Goal: Task Accomplishment & Management: Use online tool/utility

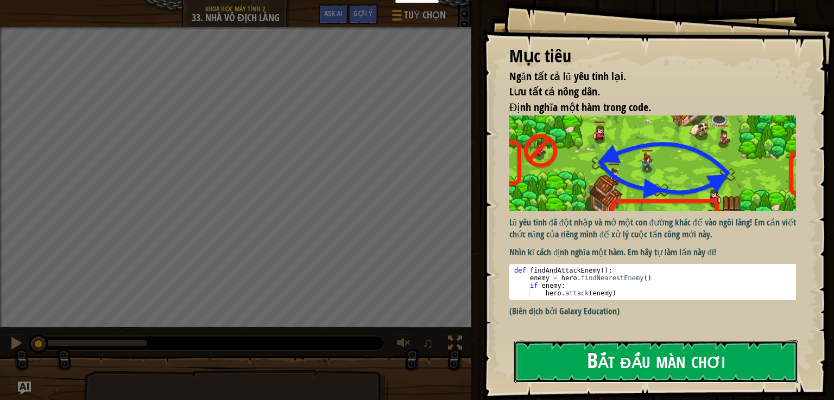
click at [657, 372] on button "Bắt đầu màn chơi" at bounding box center [656, 362] width 284 height 43
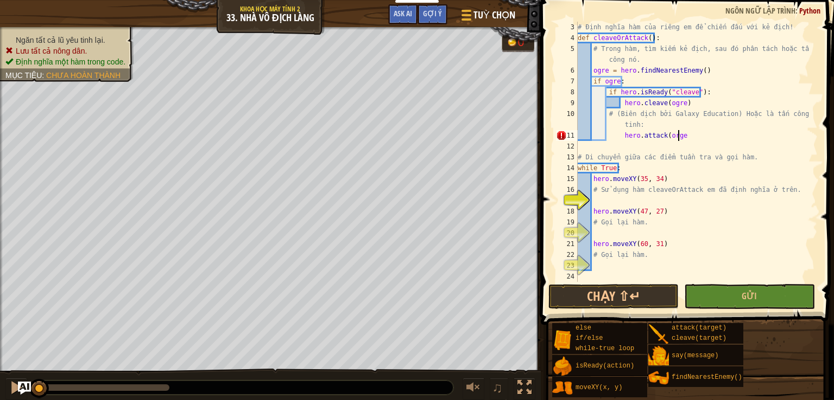
scroll to position [5, 8]
type textarea "hero.attack(orge)"
click at [618, 196] on div "# Định nghĩa hàm của riêng em để chiến đấu với kẻ địch! def cleaveOrAttack ( ) …" at bounding box center [692, 163] width 234 height 282
drag, startPoint x: 699, startPoint y: 88, endPoint x: 600, endPoint y: 87, distance: 99.8
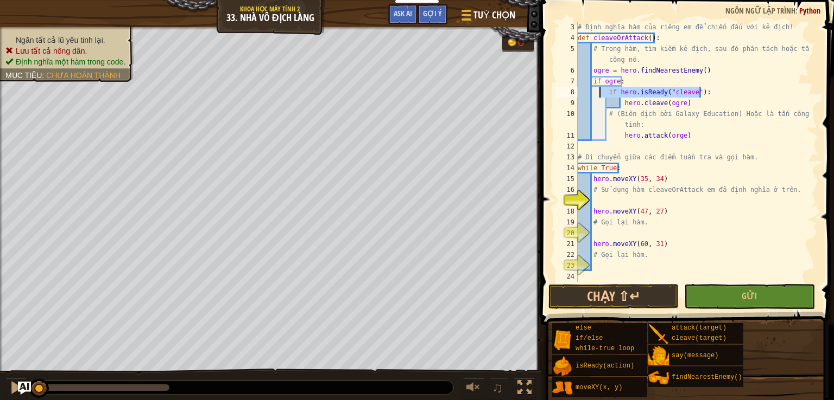
click at [600, 87] on div "# Định nghĩa hàm của riêng em để chiến đấu với kẻ địch! def cleaveOrAttack ( ) …" at bounding box center [692, 163] width 234 height 282
drag, startPoint x: 680, startPoint y: 103, endPoint x: 618, endPoint y: 102, distance: 62.4
click at [618, 102] on div "# Định nghĩa hàm của riêng em để chiến đấu với kẻ địch! def cleaveOrAttack ( ) …" at bounding box center [692, 163] width 234 height 282
click at [642, 123] on div "# Định nghĩa hàm của riêng em để chiến đấu với kẻ địch! def cleaveOrAttack ( ) …" at bounding box center [692, 163] width 234 height 282
type textarea "# (Biên dịch bởi Galaxy Education) Hoặc là tấn công yêu tinh:"
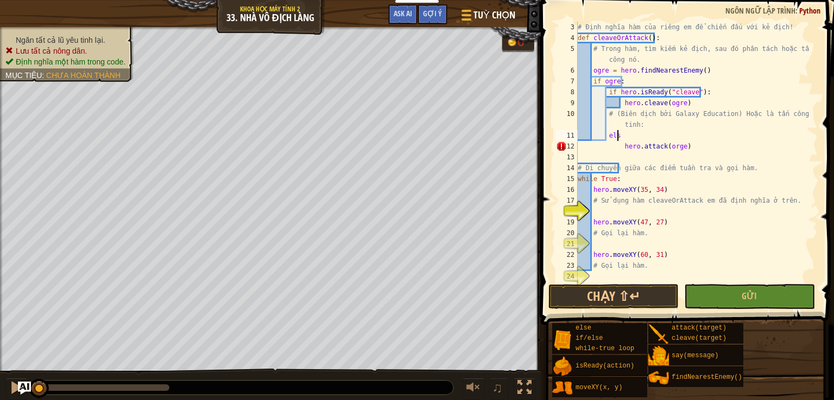
scroll to position [5, 3]
click at [617, 147] on div "# Định nghĩa hàm của riêng em để chiến đấu với kẻ địch! def cleaveOrAttack ( ) …" at bounding box center [692, 163] width 234 height 282
click at [712, 133] on div "# Định nghĩa hàm của riêng em để chiến đấu với kẻ địch! def cleaveOrAttack ( ) …" at bounding box center [692, 163] width 234 height 282
click at [686, 147] on div "# Định nghĩa hàm của riêng em để chiến đấu với kẻ địch! def cleaveOrAttack ( ) …" at bounding box center [692, 163] width 234 height 282
click at [711, 133] on div "# Định nghĩa hàm của riêng em để chiến đấu với kẻ địch! def cleaveOrAttack ( ) …" at bounding box center [692, 163] width 234 height 282
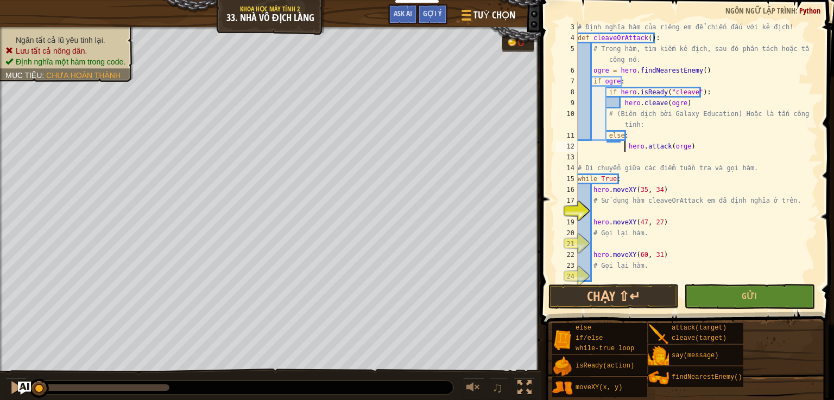
click at [622, 144] on div "# Định nghĩa hàm của riêng em để chiến đấu với kẻ địch! def cleaveOrAttack ( ) …" at bounding box center [692, 163] width 234 height 282
click at [689, 131] on div "# Định nghĩa hàm của riêng em để chiến đấu với kẻ địch! def cleaveOrAttack ( ) …" at bounding box center [692, 163] width 234 height 282
click at [691, 144] on div "# Định nghĩa hàm của riêng em để chiến đấu với kẻ địch! def cleaveOrAttack ( ) …" at bounding box center [692, 163] width 234 height 282
drag, startPoint x: 639, startPoint y: 134, endPoint x: 627, endPoint y: 137, distance: 12.9
click at [629, 137] on div "# Định nghĩa hàm của riêng em để chiến đấu với kẻ địch! def cleaveOrAttack ( ) …" at bounding box center [692, 163] width 234 height 282
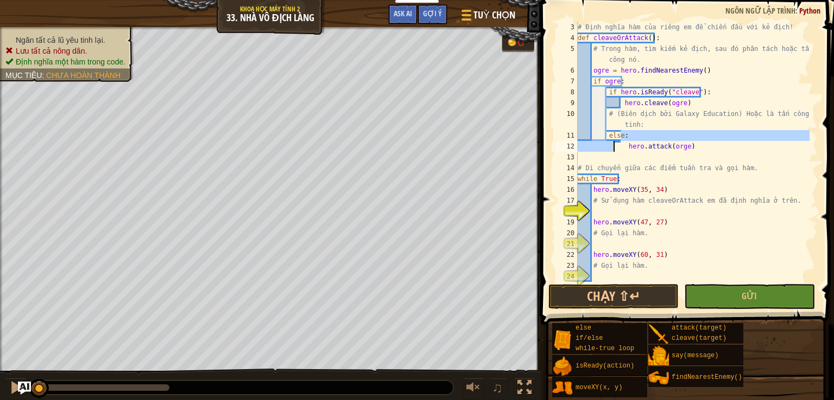
click at [609, 150] on div "# Định nghĩa hàm của riêng em để chiến đấu với kẻ địch! def cleaveOrAttack ( ) …" at bounding box center [692, 163] width 234 height 282
drag, startPoint x: 609, startPoint y: 150, endPoint x: 615, endPoint y: 147, distance: 7.3
click at [609, 150] on div "# Định nghĩa hàm của riêng em để chiến đấu với kẻ địch! def cleaveOrAttack ( ) …" at bounding box center [692, 152] width 234 height 260
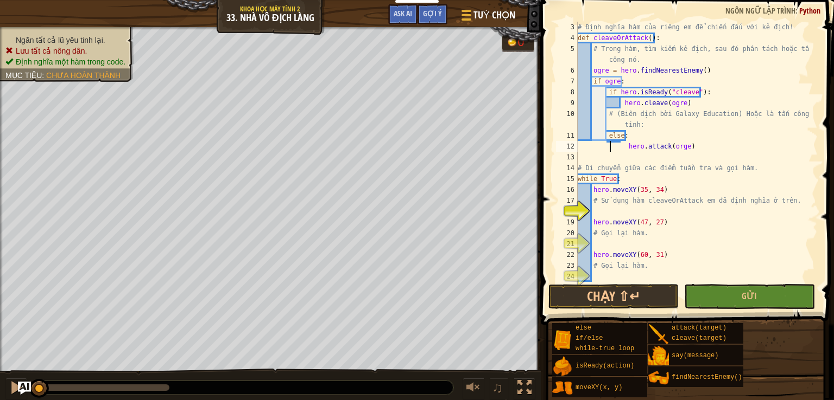
click at [621, 145] on div "# Định nghĩa hàm của riêng em để chiến đấu với kẻ địch! def cleaveOrAttack ( ) …" at bounding box center [692, 163] width 234 height 282
drag, startPoint x: 621, startPoint y: 145, endPoint x: 615, endPoint y: 148, distance: 6.3
click at [618, 148] on div "# Định nghĩa hàm của riêng em để chiến đấu với kẻ địch! def cleaveOrAttack ( ) …" at bounding box center [692, 163] width 234 height 282
click at [677, 139] on div "# Định nghĩa hàm của riêng em để chiến đấu với kẻ địch! def cleaveOrAttack ( ) …" at bounding box center [692, 163] width 234 height 282
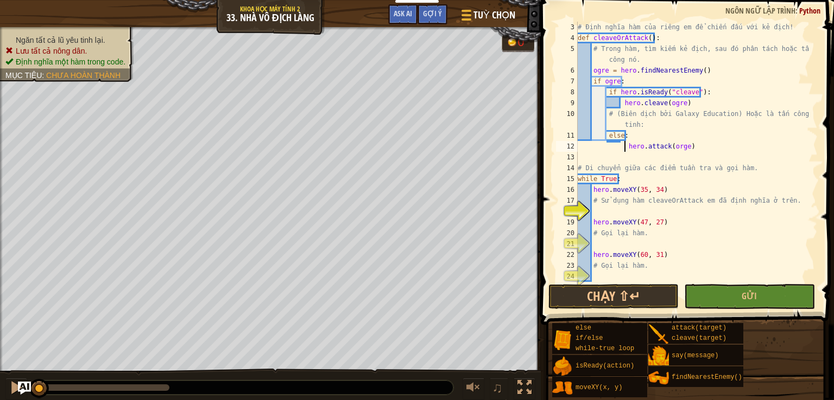
click at [624, 143] on div "# Định nghĩa hàm của riêng em để chiến đấu với kẻ địch! def cleaveOrAttack ( ) …" at bounding box center [692, 163] width 234 height 282
drag, startPoint x: 619, startPoint y: 146, endPoint x: 607, endPoint y: 143, distance: 11.7
click at [607, 143] on div "# Định nghĩa hàm của riêng em để chiến đấu với kẻ địch! def cleaveOrAttack ( ) …" at bounding box center [692, 163] width 234 height 282
click at [625, 143] on div "# Định nghĩa hàm của riêng em để chiến đấu với kẻ địch! def cleaveOrAttack ( ) …" at bounding box center [692, 163] width 234 height 282
drag, startPoint x: 616, startPoint y: 101, endPoint x: 604, endPoint y: 101, distance: 12.5
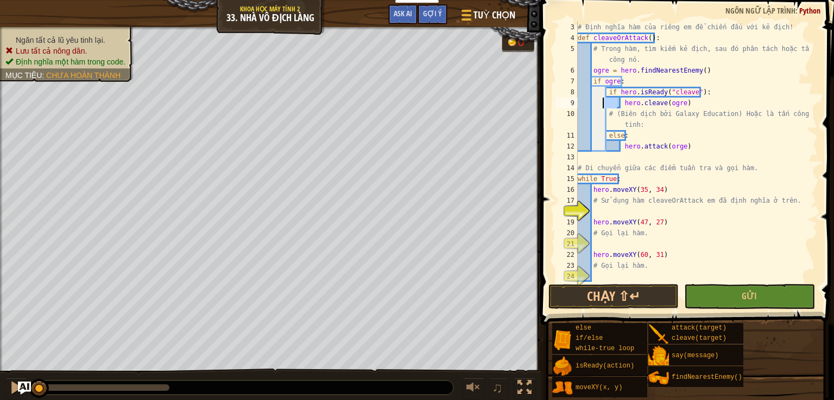
click at [604, 101] on div "# Định nghĩa hàm của riêng em để chiến đấu với kẻ địch! def cleaveOrAttack ( ) …" at bounding box center [692, 163] width 234 height 282
click at [643, 124] on div "# Định nghĩa hàm của riêng em để chiến đấu với kẻ địch! def cleaveOrAttack ( ) …" at bounding box center [692, 163] width 234 height 282
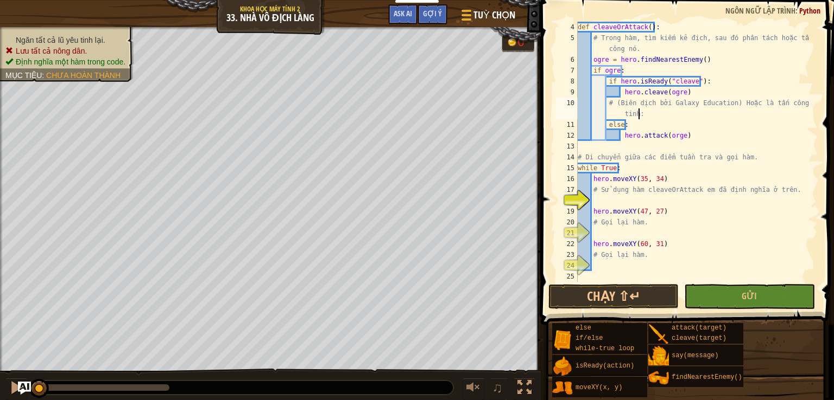
scroll to position [33, 0]
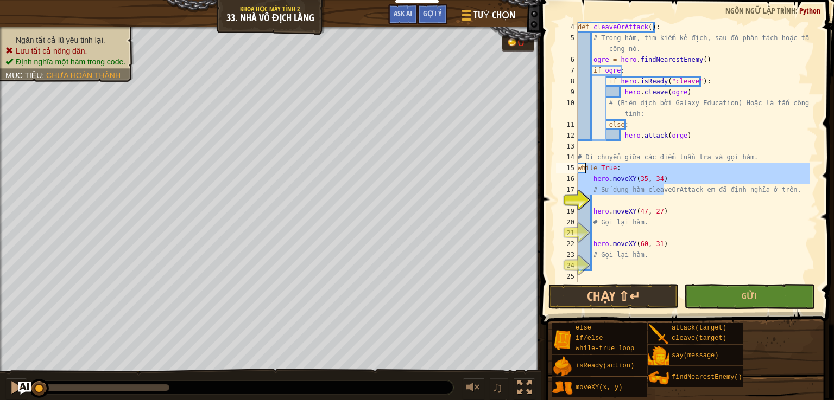
drag, startPoint x: 662, startPoint y: 185, endPoint x: 584, endPoint y: 170, distance: 79.6
click at [584, 170] on div "def cleaveOrAttack ( ) : # Trong hàm, tìm kiếm kẻ địch, sau đó phân tách hoặc t…" at bounding box center [692, 163] width 234 height 282
click at [636, 185] on div "def cleaveOrAttack ( ) : # Trong hàm, tìm kiếm kẻ địch, sau đó phân tách hoặc t…" at bounding box center [692, 152] width 234 height 260
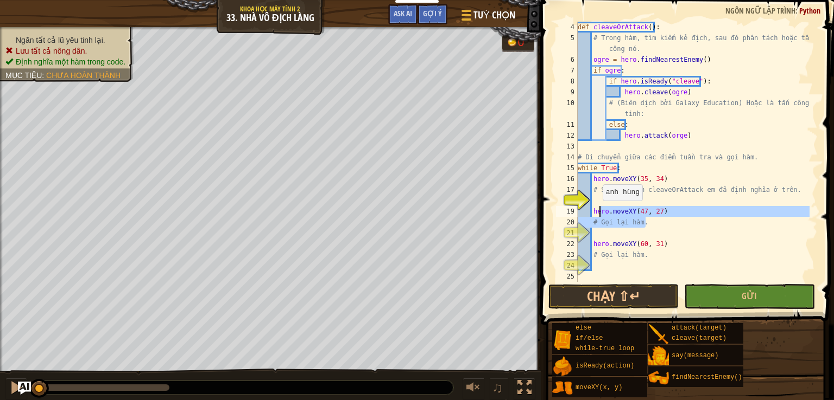
drag, startPoint x: 690, startPoint y: 225, endPoint x: 597, endPoint y: 213, distance: 93.6
click at [595, 211] on div "def cleaveOrAttack ( ) : # Trong hàm, tìm kiếm kẻ địch, sau đó phân tách hoặc t…" at bounding box center [692, 163] width 234 height 282
click at [626, 214] on div "def cleaveOrAttack ( ) : # Trong hàm, tìm kiếm kẻ địch, sau đó phân tách hoặc t…" at bounding box center [692, 152] width 234 height 260
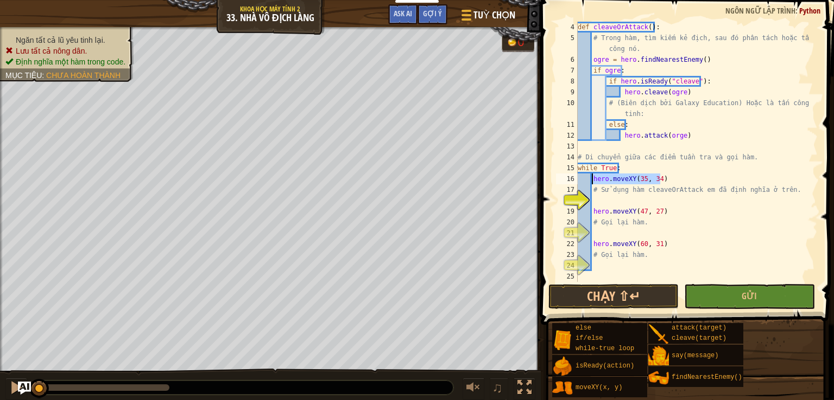
drag, startPoint x: 645, startPoint y: 193, endPoint x: 591, endPoint y: 175, distance: 57.3
click at [591, 175] on div "def cleaveOrAttack ( ) : # Trong hàm, tìm kiếm kẻ địch, sau đó phân tách hoặc t…" at bounding box center [692, 163] width 234 height 282
type textarea "hero.moveXY(35, 34)"
click at [614, 195] on div "def cleaveOrAttack ( ) : # Trong hàm, tìm kiếm kẻ địch, sau đó phân tách hoặc t…" at bounding box center [692, 163] width 234 height 282
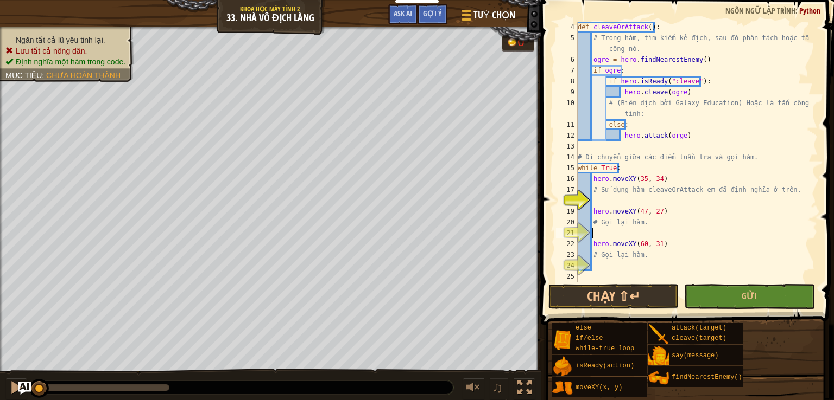
click at [622, 229] on div "def cleaveOrAttack ( ) : # Trong hàm, tìm kiếm kẻ địch, sau đó phân tách hoặc t…" at bounding box center [692, 163] width 234 height 282
click at [628, 266] on div "def cleaveOrAttack ( ) : # Trong hàm, tìm kiếm kẻ địch, sau đó phân tách hoặc t…" at bounding box center [692, 163] width 234 height 282
click at [608, 204] on div "def cleaveOrAttack ( ) : # Trong hàm, tìm kiếm kẻ địch, sau đó phân tách hoặc t…" at bounding box center [692, 163] width 234 height 282
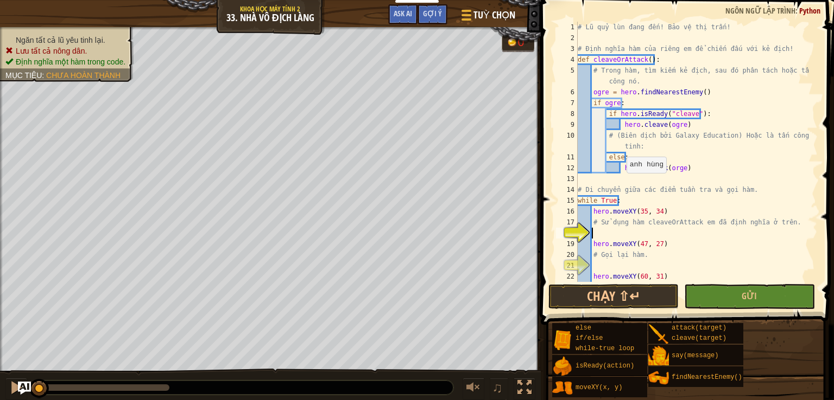
scroll to position [0, 0]
drag, startPoint x: 653, startPoint y: 59, endPoint x: 597, endPoint y: 63, distance: 55.5
click at [597, 63] on div "# Lũ quỷ lùn đang đến! Bảo vệ thị trấn! # Định nghĩa hàm của riêng em để chiến …" at bounding box center [692, 163] width 234 height 282
type textarea "def cleaveOrAttack():"
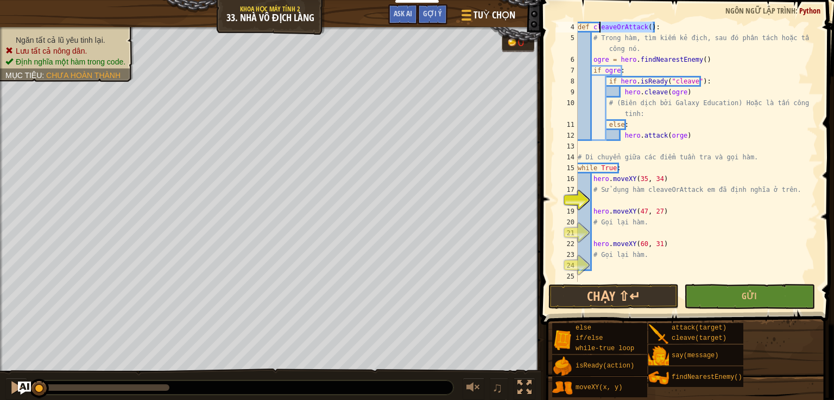
click at [631, 200] on div "def cleaveOrAttack ( ) : # Trong hàm, tìm kiếm kẻ địch, sau đó phân tách hoặc t…" at bounding box center [692, 163] width 234 height 282
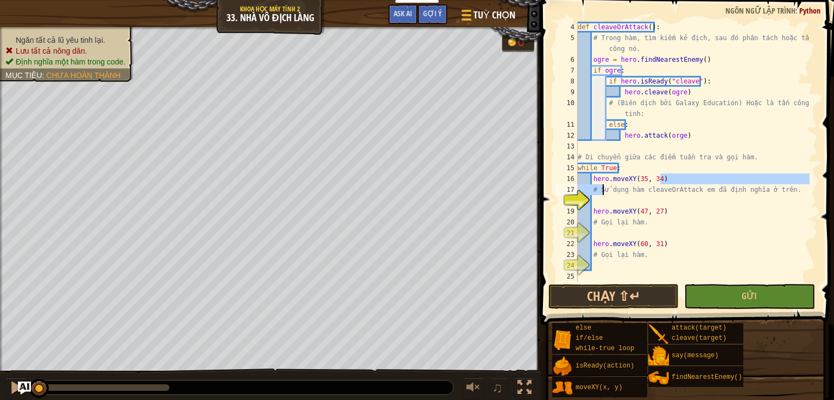
drag, startPoint x: 663, startPoint y: 180, endPoint x: 601, endPoint y: 185, distance: 62.1
click at [601, 185] on div "def cleaveOrAttack ( ) : # Trong hàm, tìm kiếm kẻ địch, sau đó phân tách hoặc t…" at bounding box center [692, 163] width 234 height 282
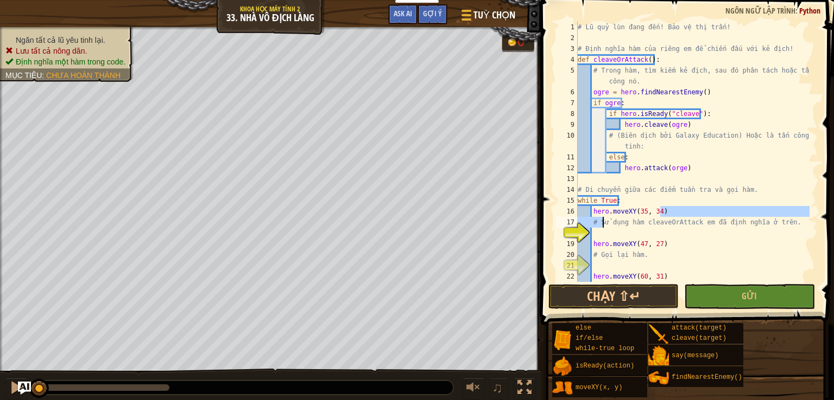
scroll to position [0, 0]
drag, startPoint x: 595, startPoint y: 61, endPoint x: 639, endPoint y: 63, distance: 44.0
click at [639, 63] on div "# Lũ quỷ lùn đang đến! Bảo vệ thị trấn! # Định nghĩa hàm của riêng em để chiến …" at bounding box center [692, 163] width 234 height 282
click at [641, 80] on div "# Lũ quỷ lùn đang đến! Bảo vệ thị trấn! # Định nghĩa hàm của riêng em để chiến …" at bounding box center [692, 163] width 234 height 282
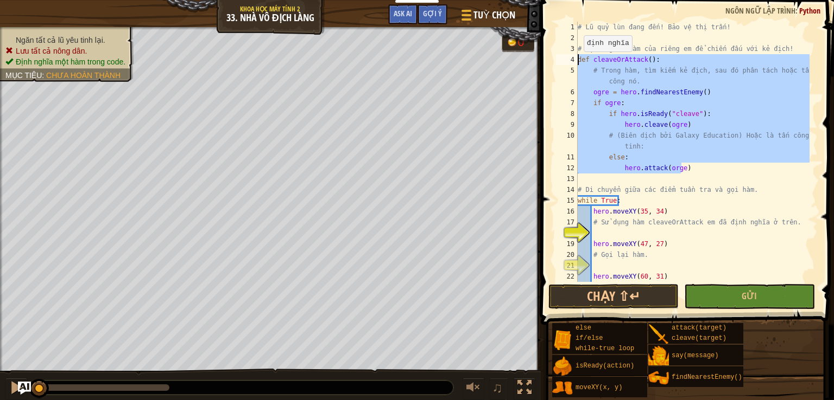
drag, startPoint x: 679, startPoint y: 166, endPoint x: 577, endPoint y: 62, distance: 146.2
click at [577, 62] on div "# Trong hàm, tìm kiếm kẻ địch, sau đó phân tách hoặc tấn công nó. 1 2 3 4 5 6 7…" at bounding box center [686, 152] width 264 height 260
click at [638, 118] on div "# Lũ quỷ lùn đang đến! Bảo vệ thị trấn! # Định nghĩa hàm của riêng em để chiến …" at bounding box center [692, 152] width 234 height 260
type textarea "if hero.isReady("cleave"):"
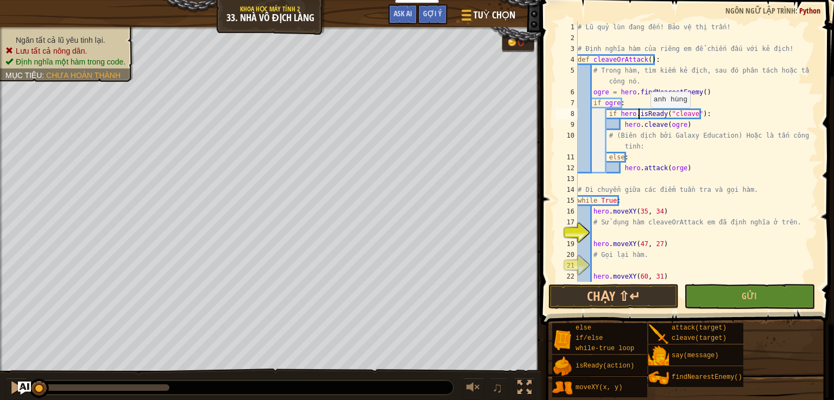
scroll to position [33, 0]
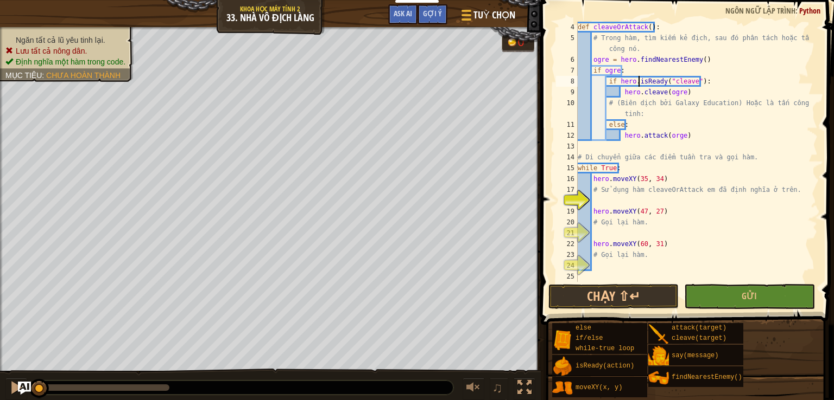
click at [619, 199] on div "def cleaveOrAttack ( ) : # Trong hàm, tìm kiếm kẻ địch, sau đó phân tách hoặc t…" at bounding box center [692, 163] width 234 height 282
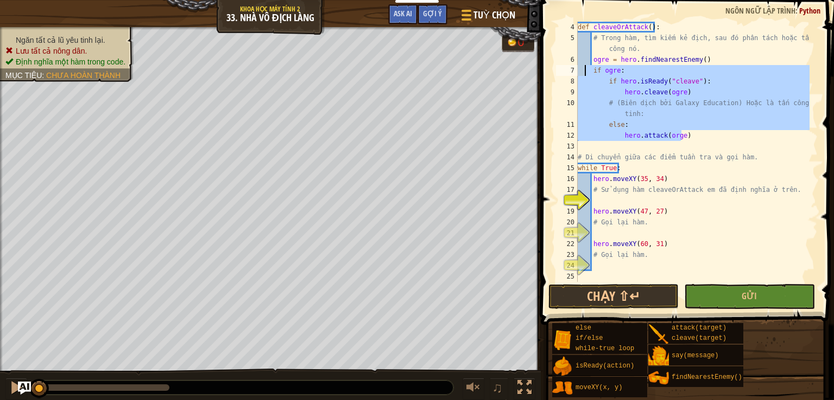
drag, startPoint x: 682, startPoint y: 135, endPoint x: 584, endPoint y: 66, distance: 120.0
click at [584, 66] on div "def cleaveOrAttack ( ) : # Trong hàm, tìm kiếm kẻ địch, sau đó phân tách hoặc t…" at bounding box center [692, 163] width 234 height 282
click at [592, 51] on div "def cleaveOrAttack ( ) : # Trong hàm, tìm kiếm kẻ địch, sau đó phân tách hoặc t…" at bounding box center [692, 163] width 234 height 282
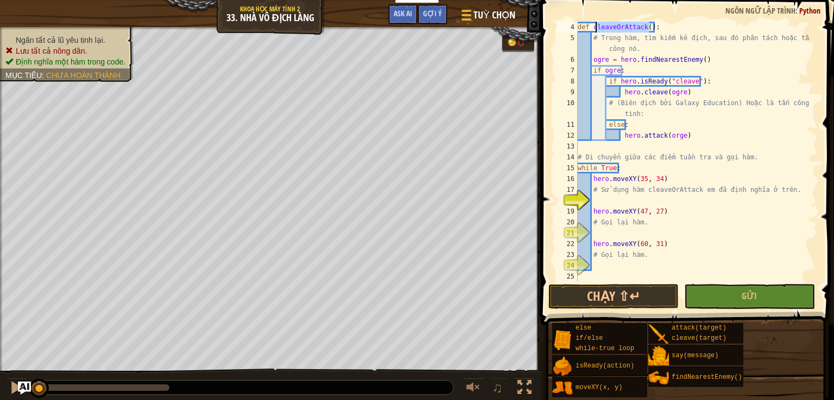
drag, startPoint x: 649, startPoint y: 29, endPoint x: 594, endPoint y: 30, distance: 54.8
click at [594, 30] on div "def cleaveOrAttack ( ) : # Trong hàm, tìm kiếm kẻ địch, sau đó phân tách hoặc t…" at bounding box center [692, 163] width 234 height 282
type textarea "def cleaveOrAttack():"
click at [629, 144] on div "def cleaveOrAttack ( ) : # Trong hàm, tìm kiếm kẻ địch, sau đó phân tách hoặc t…" at bounding box center [692, 163] width 234 height 282
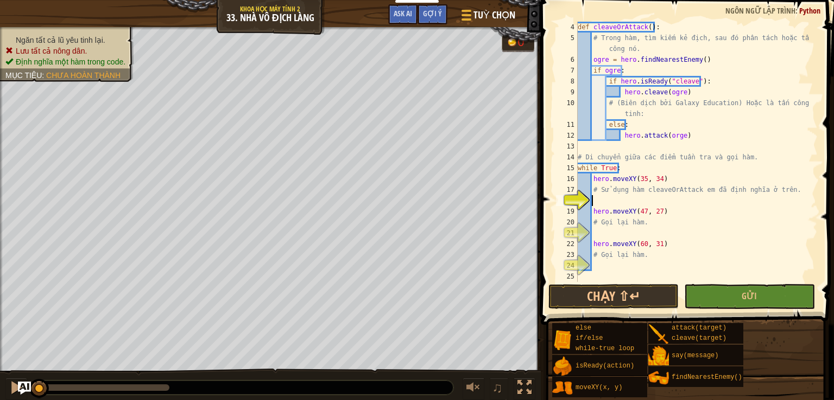
click at [609, 205] on div "def cleaveOrAttack ( ) : # Trong hàm, tìm kiếm kẻ địch, sau đó phân tách hoặc t…" at bounding box center [692, 163] width 234 height 282
click at [610, 231] on div "def cleaveOrAttack ( ) : # Trong hàm, tìm kiếm kẻ địch, sau đó phân tách hoặc t…" at bounding box center [692, 163] width 234 height 282
click at [620, 257] on div "def cleaveOrAttack ( ) : # Trong hàm, tìm kiếm kẻ địch, sau đó phân tách hoặc t…" at bounding box center [692, 163] width 234 height 282
type textarea "# Gọi lạclei hàm."
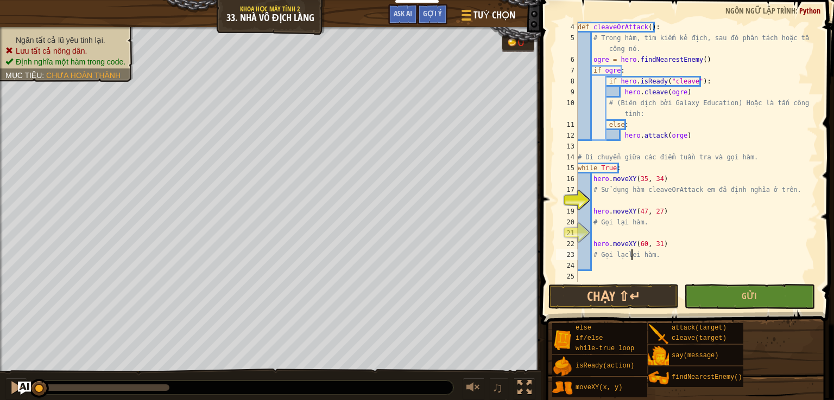
click at [616, 198] on div "def cleaveOrAttack ( ) : # Trong hàm, tìm kiếm kẻ địch, sau đó phân tách hoặc t…" at bounding box center [692, 163] width 234 height 282
type textarea "cleaveOrAttack()"
click at [625, 233] on div "def cleaveOrAttack ( ) : # Trong hàm, tìm kiếm kẻ địch, sau đó phân tách hoặc t…" at bounding box center [692, 163] width 234 height 282
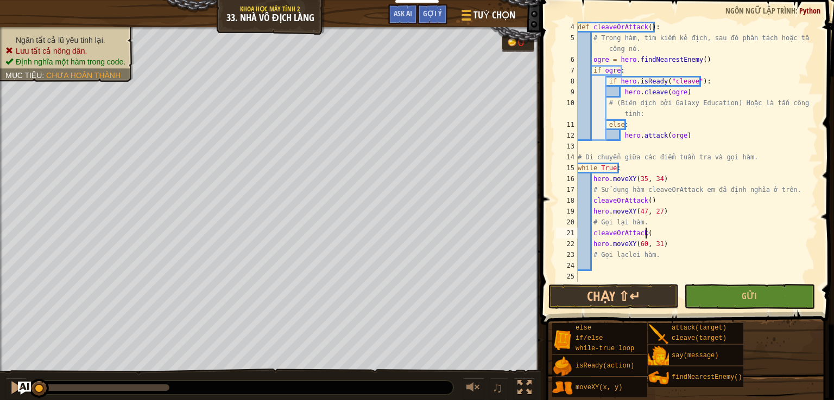
type textarea "cleaveOrAttack()"
click at [613, 267] on div "def cleaveOrAttack ( ) : # Trong hàm, tìm kiếm kẻ địch, sau đó phân tách hoặc t…" at bounding box center [692, 163] width 234 height 282
type textarea "cleaveOrAttack()"
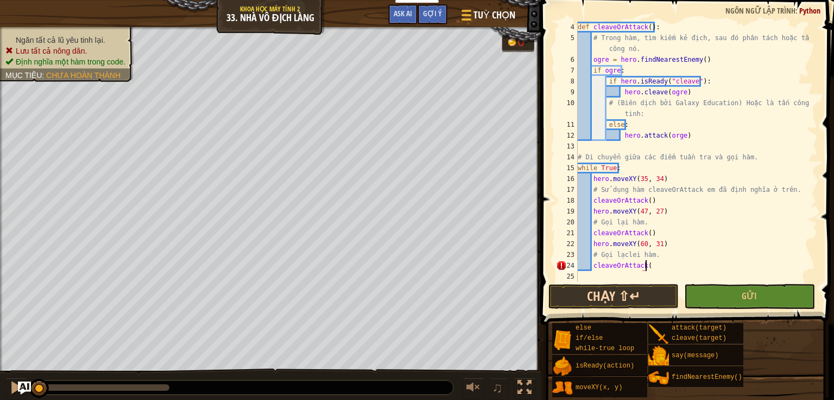
scroll to position [5, 5]
click at [703, 278] on div "def cleaveOrAttack ( ) : # Trong hàm, tìm kiếm kẻ địch, sau đó phân tách hoặc t…" at bounding box center [692, 163] width 234 height 282
click at [721, 300] on button "Gửi" at bounding box center [749, 296] width 130 height 25
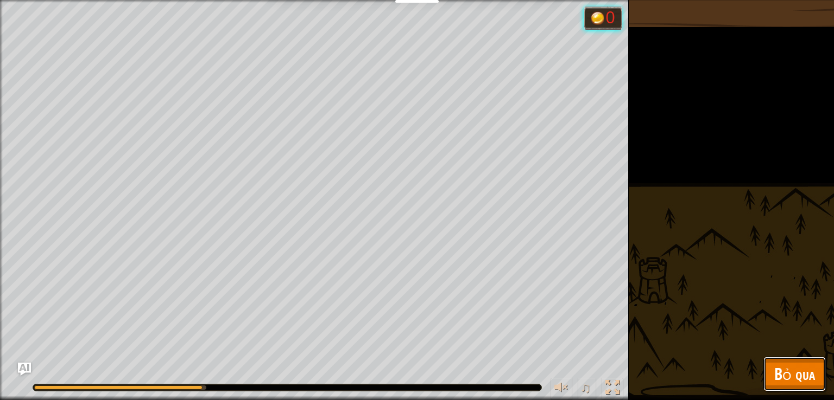
click at [780, 372] on span "Bỏ qua" at bounding box center [794, 374] width 41 height 22
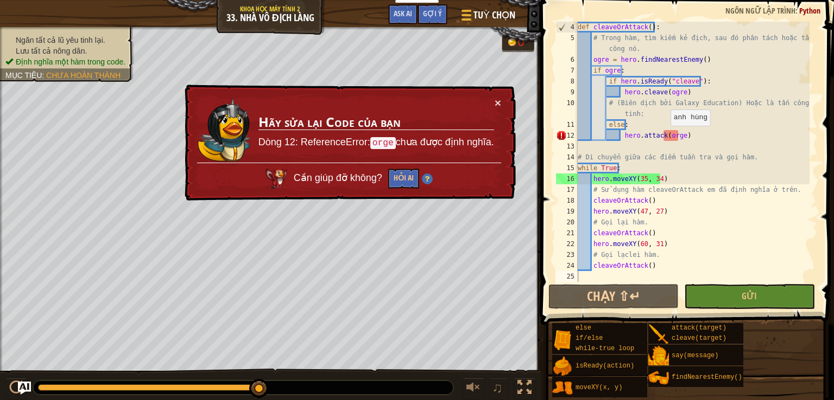
click at [664, 137] on div "def cleaveOrAttack ( ) : # Trong hàm, tìm kiếm kẻ địch, sau đó phân tách hoặc t…" at bounding box center [692, 163] width 234 height 282
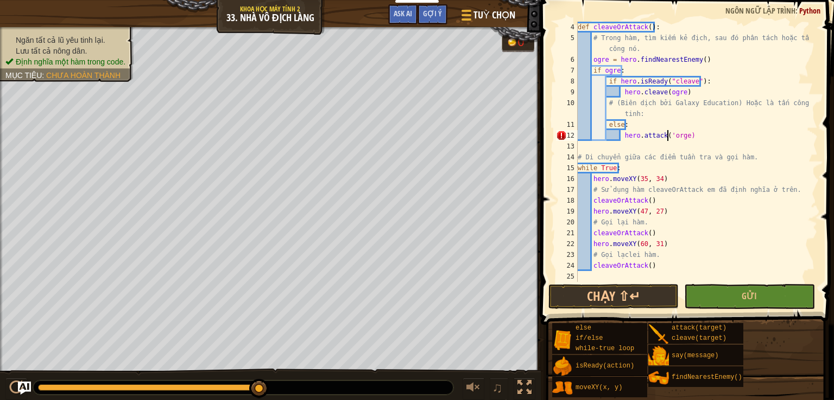
click at [682, 137] on div "def cleaveOrAttack ( ) : # Trong hàm, tìm kiếm kẻ địch, sau đó phân tách hoặc t…" at bounding box center [692, 163] width 234 height 282
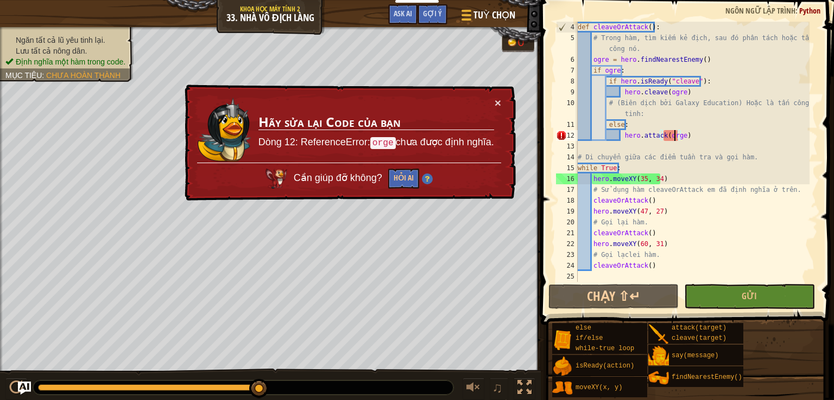
click at [675, 136] on div "def cleaveOrAttack ( ) : # Trong hàm, tìm kiếm kẻ địch, sau đó phân tách hoặc t…" at bounding box center [692, 163] width 234 height 282
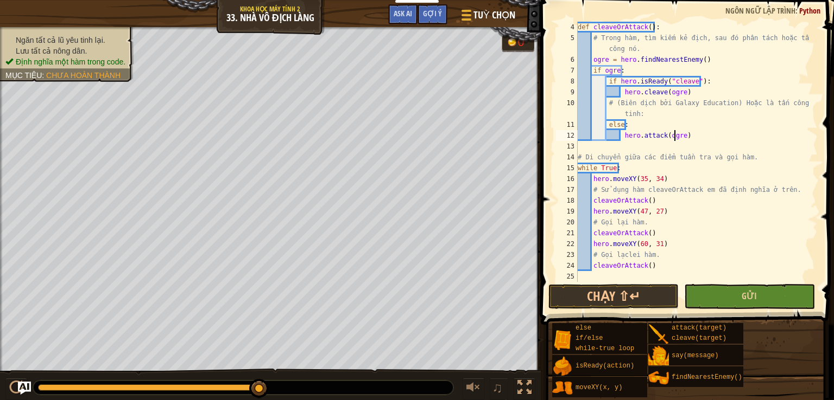
type textarea "hero.attack(ogre)"
click at [741, 297] on button "Gửi" at bounding box center [749, 296] width 130 height 25
